Goal: Information Seeking & Learning: Check status

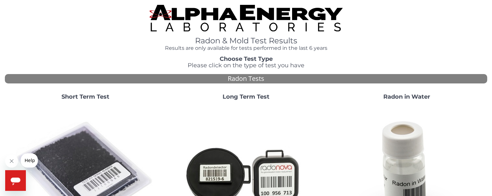
click at [85, 156] on img at bounding box center [85, 174] width 139 height 139
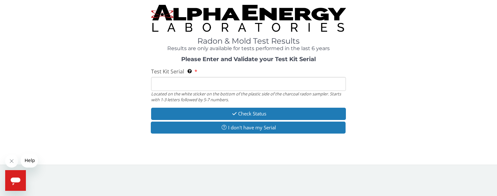
click at [162, 88] on input "Test Kit Serial Located on the white sticker on the bottom of the plastic side …" at bounding box center [248, 84] width 195 height 14
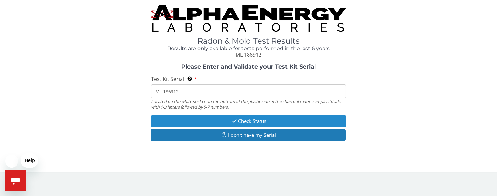
type input "ML 186912"
click at [244, 120] on button "Check Status" at bounding box center [248, 121] width 195 height 12
